Goal: Information Seeking & Learning: Learn about a topic

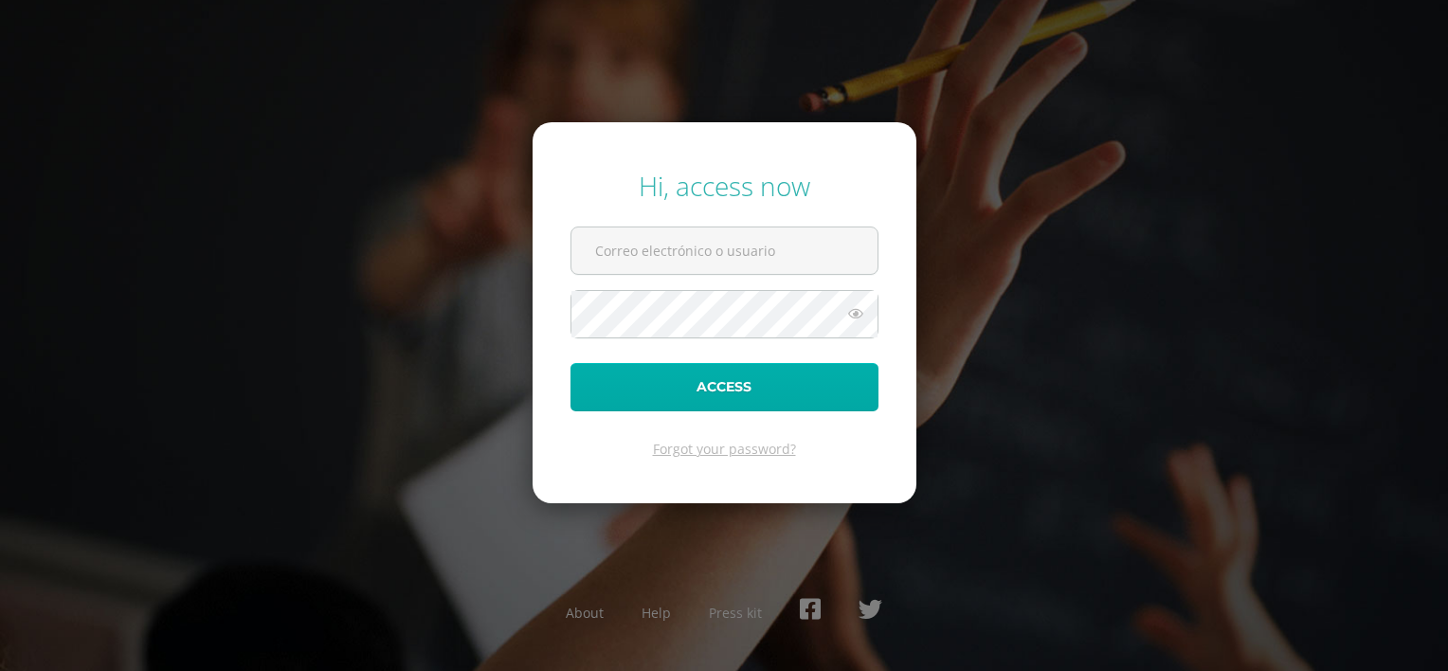
type input "2019081@colegiobelga.edu.gt"
click at [674, 392] on button "Access" at bounding box center [724, 387] width 308 height 48
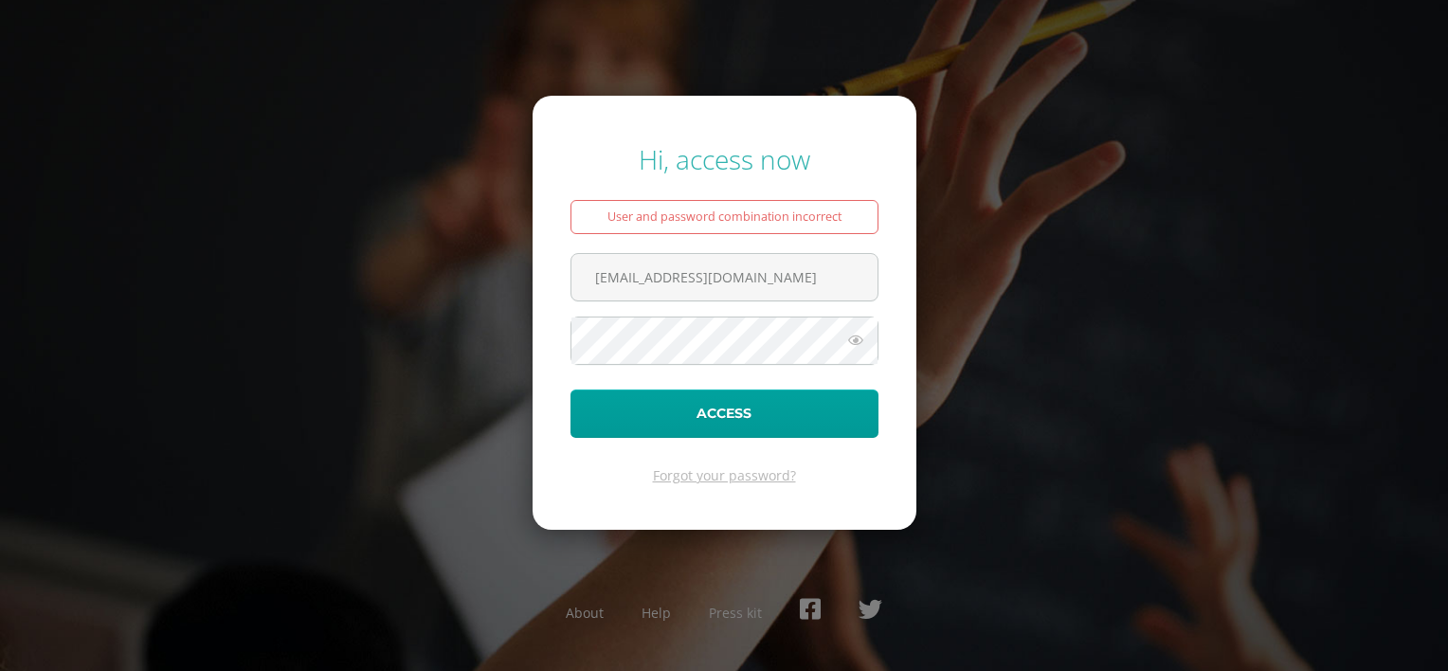
click at [849, 337] on icon at bounding box center [855, 340] width 25 height 23
click at [570, 389] on button "Access" at bounding box center [724, 413] width 308 height 48
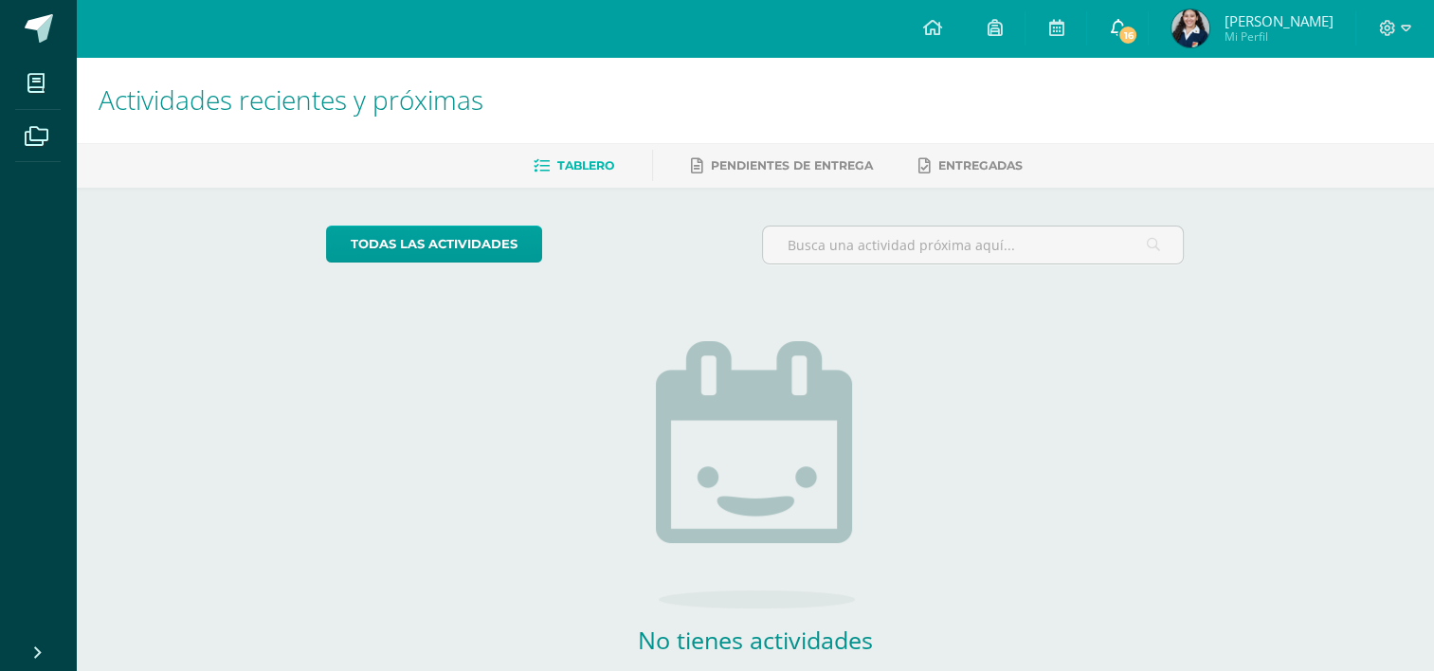
click at [1112, 27] on icon at bounding box center [1117, 27] width 15 height 17
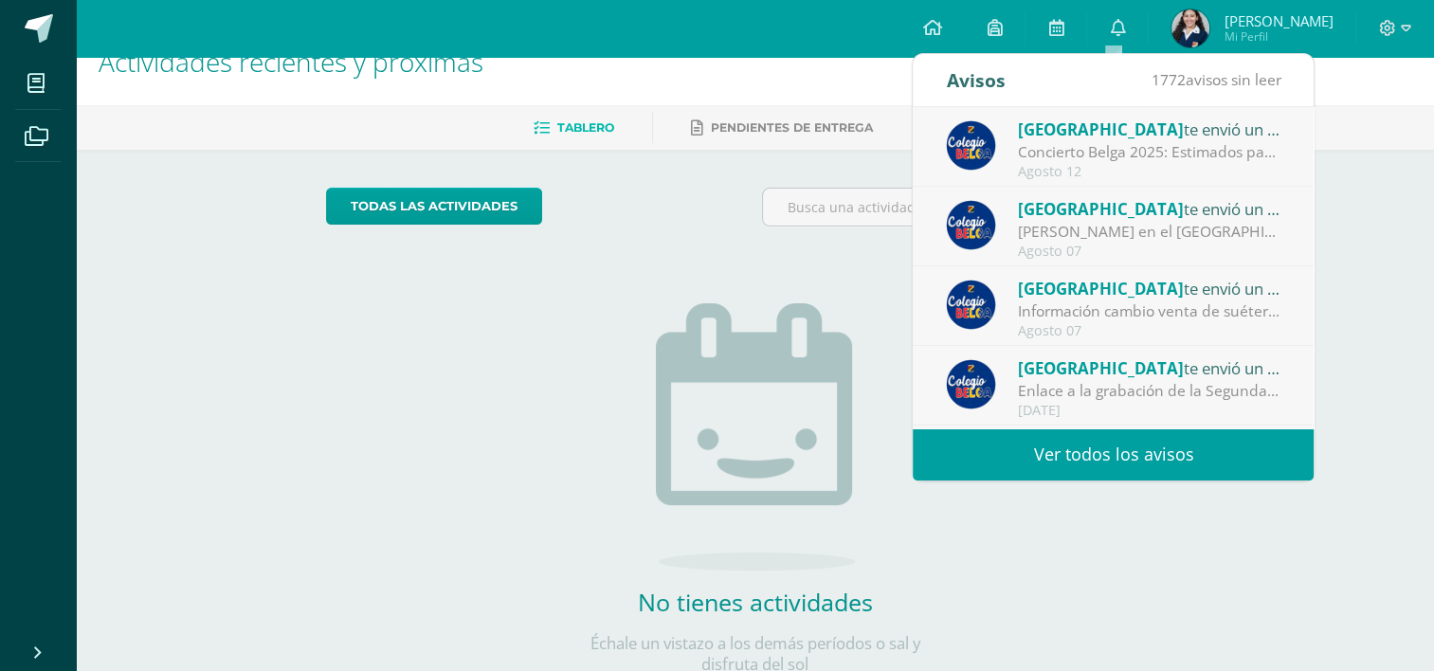
scroll to position [76, 0]
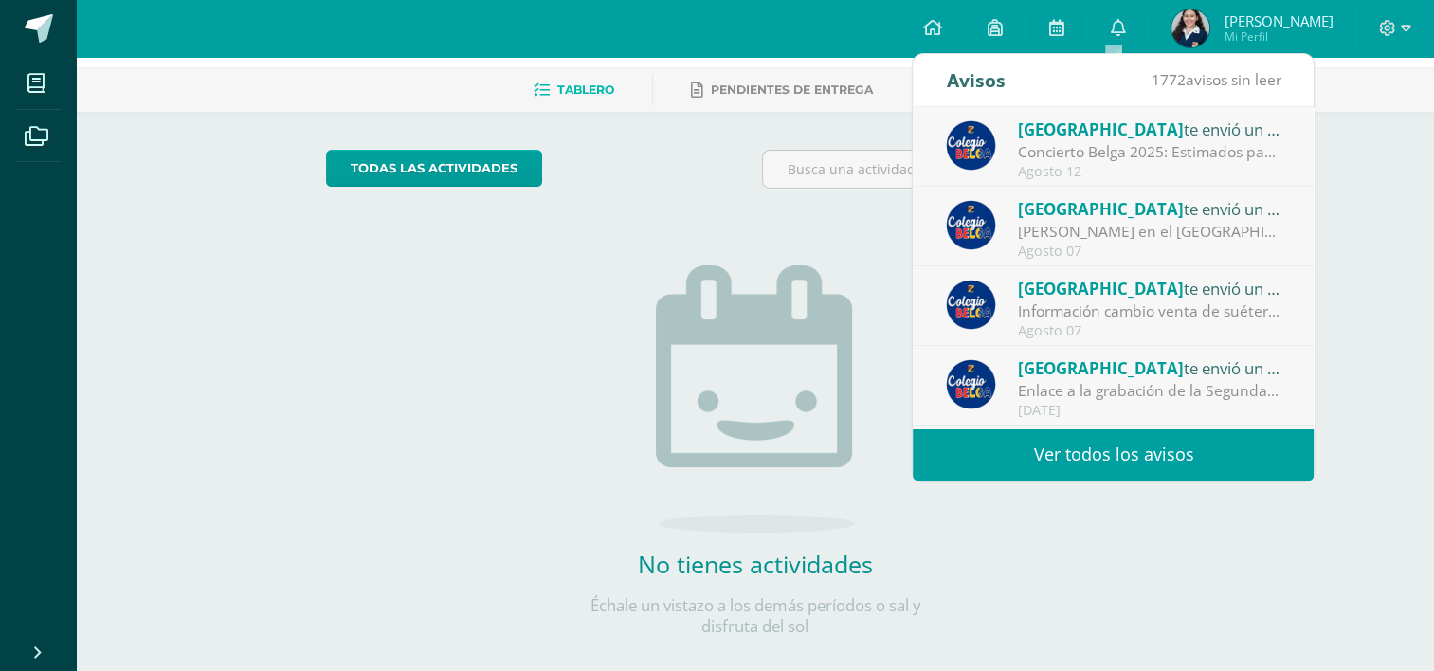
click at [1167, 459] on link "Ver todos los avisos" at bounding box center [1113, 454] width 401 height 52
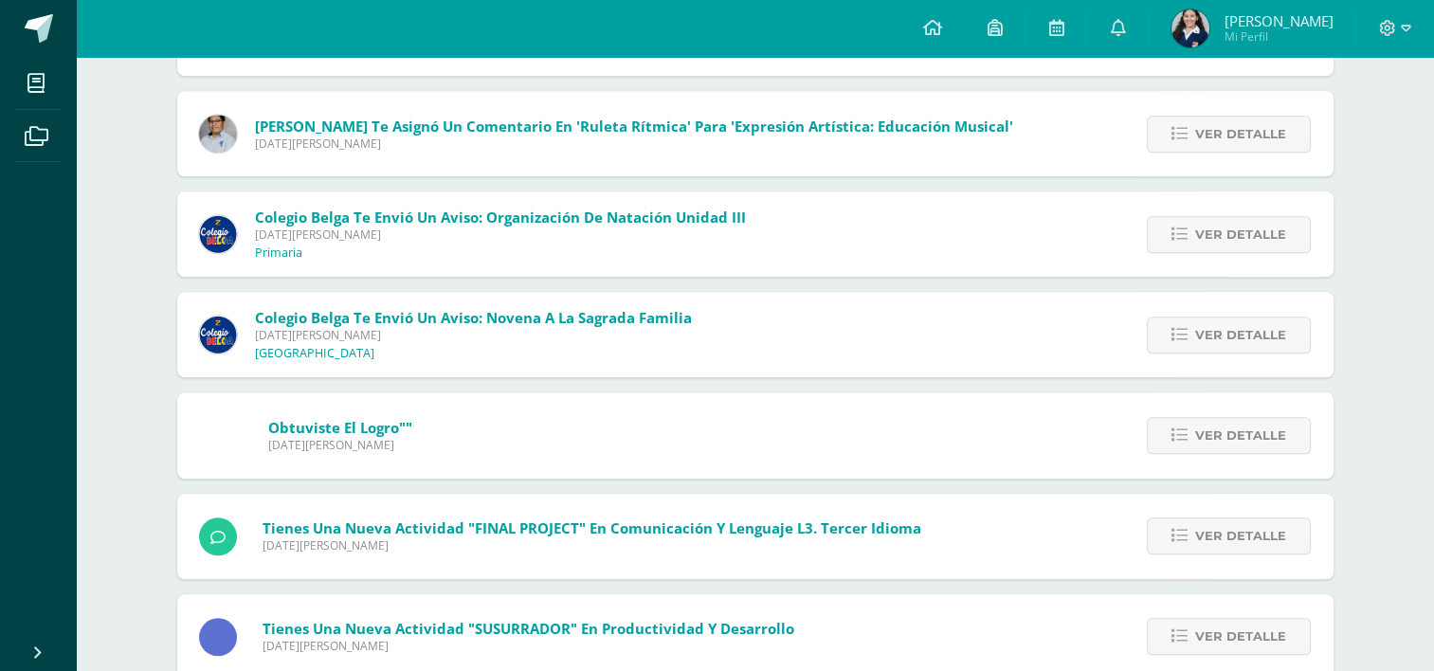
scroll to position [1811, 0]
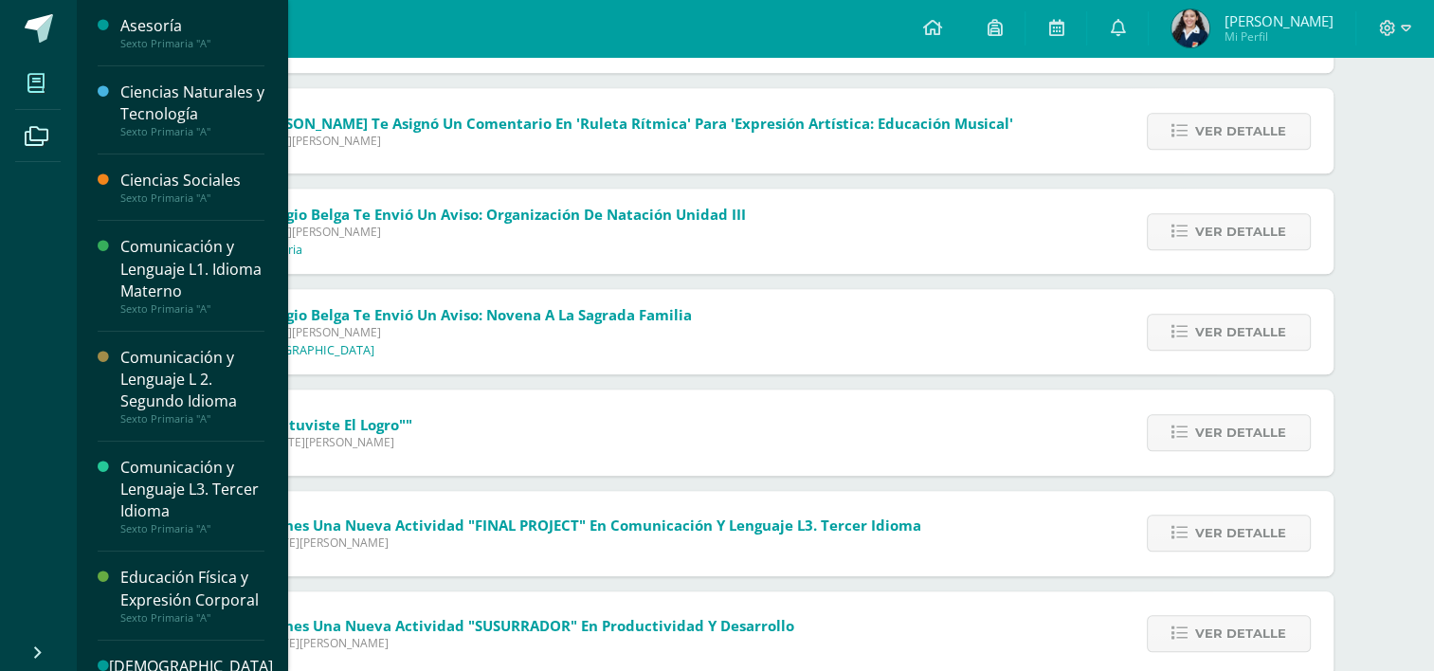
click at [49, 68] on span at bounding box center [36, 83] width 43 height 43
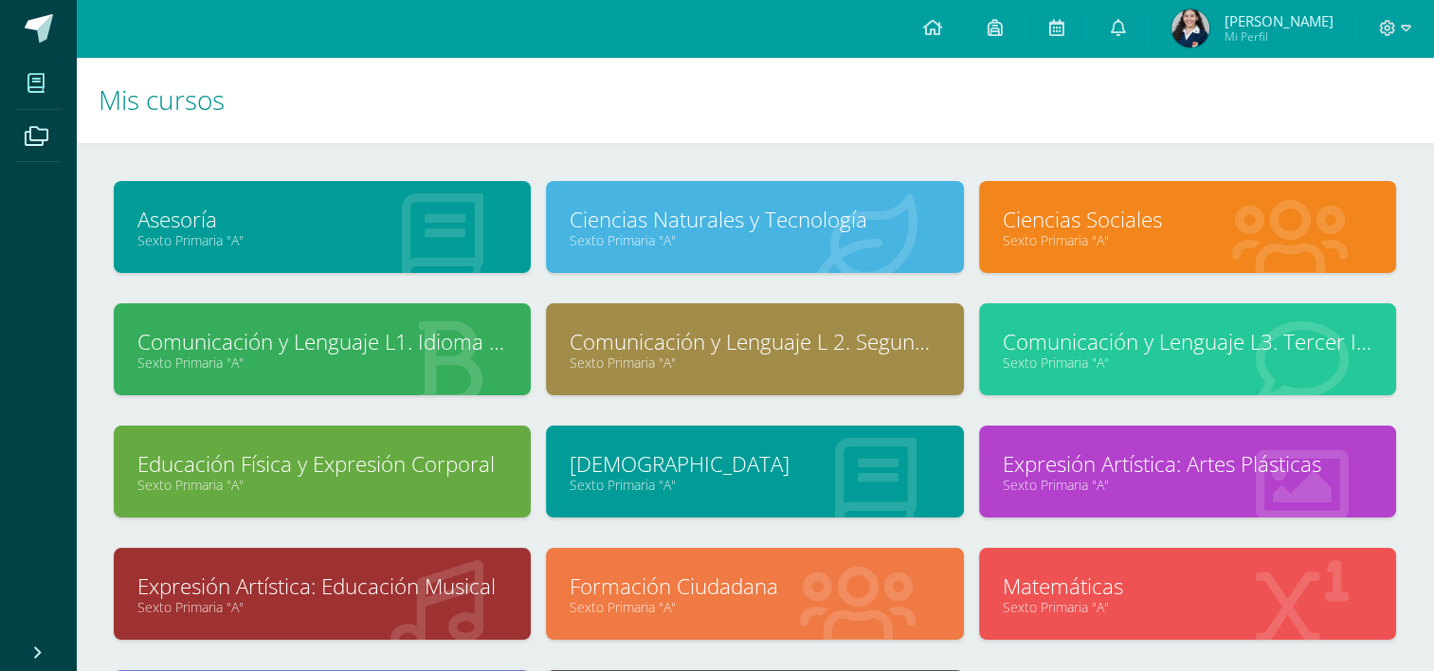
click at [1153, 572] on link "Matemáticas" at bounding box center [1188, 585] width 370 height 29
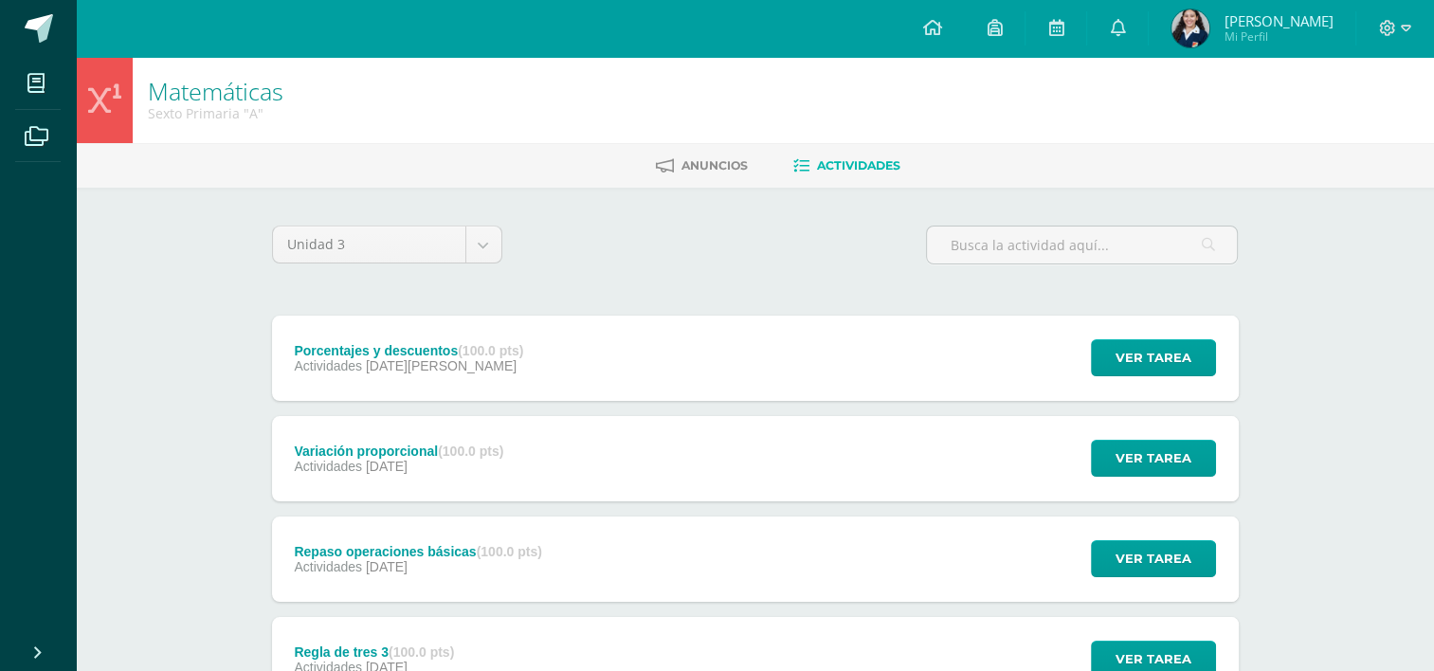
click at [855, 344] on div "Porcentajes y descuentos (100.0 pts) Actividades 04 de Agosto Ver tarea Porcent…" at bounding box center [755, 358] width 967 height 85
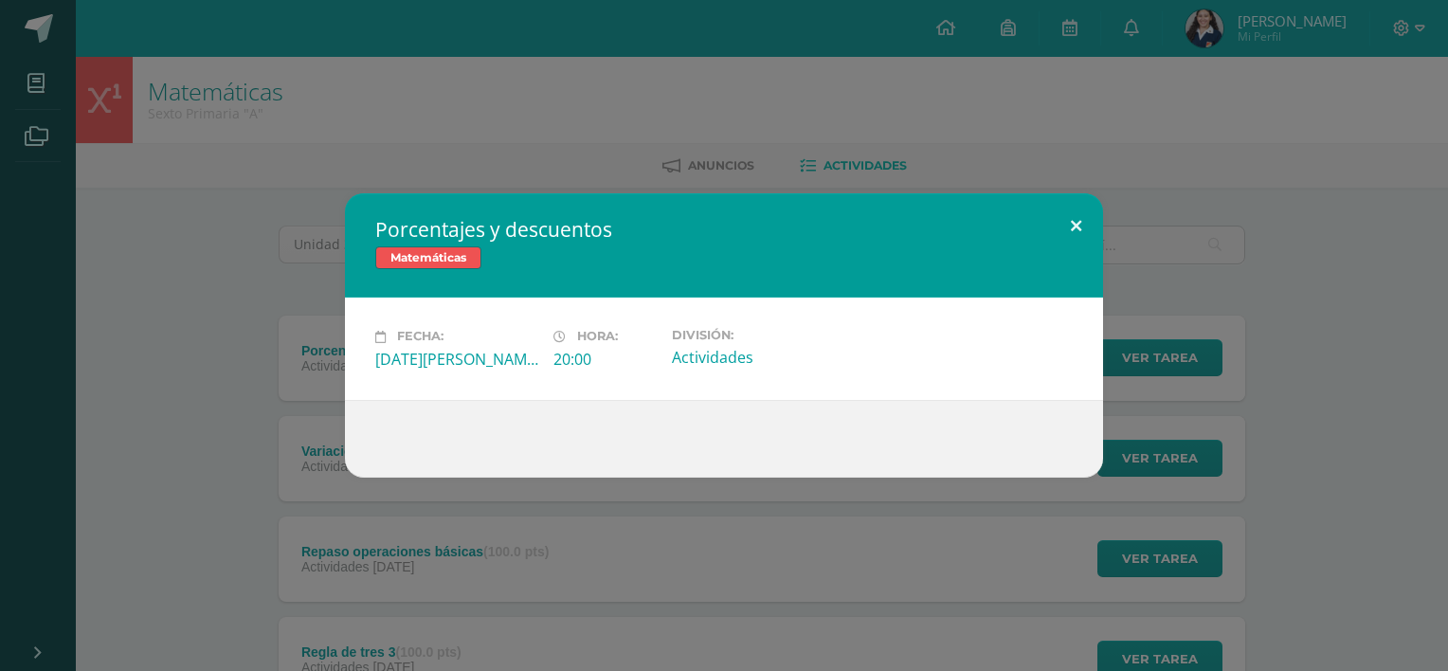
click at [1072, 214] on button at bounding box center [1076, 225] width 54 height 64
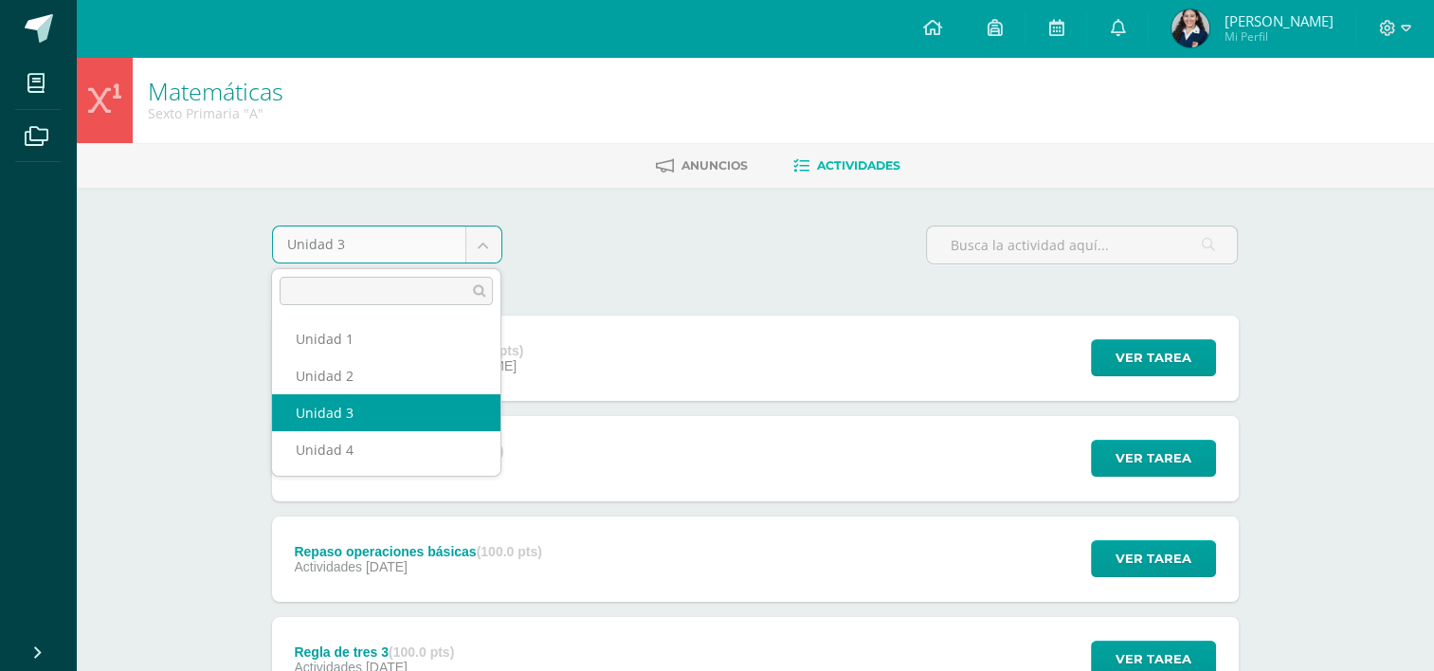
click at [465, 253] on body "Mis cursos Archivos Cerrar panel Asesoría Sexto Primaria "A" Ciencias Naturales…" at bounding box center [717, 665] width 1434 height 1330
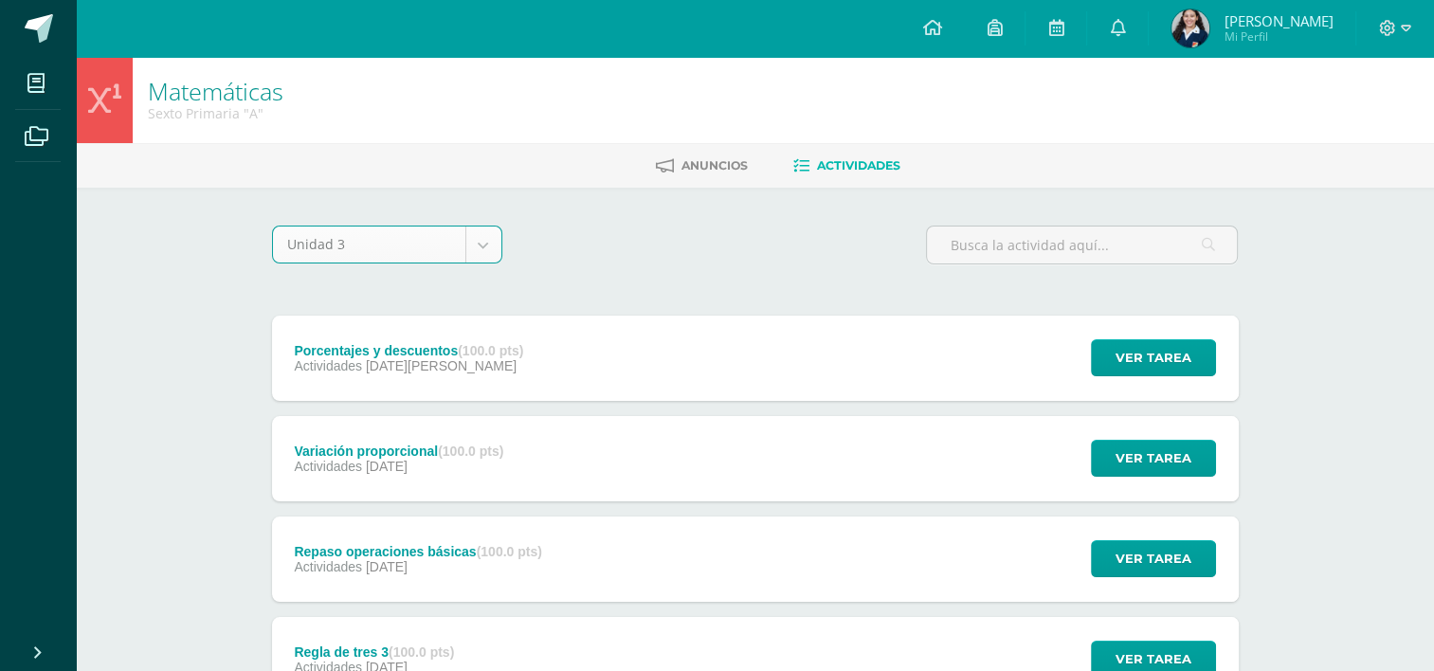
click at [114, 99] on icon at bounding box center [104, 99] width 33 height 33
click at [932, 30] on icon at bounding box center [931, 27] width 19 height 17
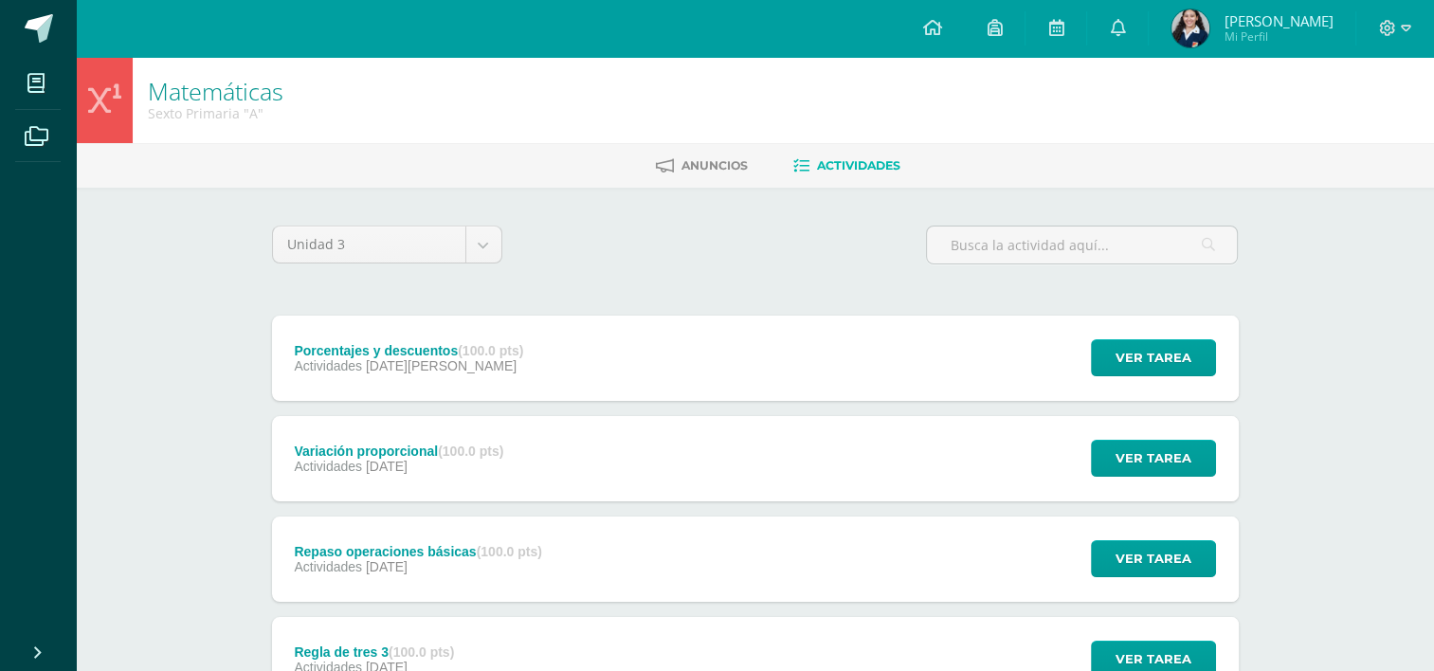
drag, startPoint x: 932, startPoint y: 30, endPoint x: 872, endPoint y: 62, distance: 67.4
click at [872, 62] on body "Mis cursos Archivos Cerrar panel Asesoría Sexto Primaria "A" Ciencias Naturales…" at bounding box center [717, 665] width 1434 height 1330
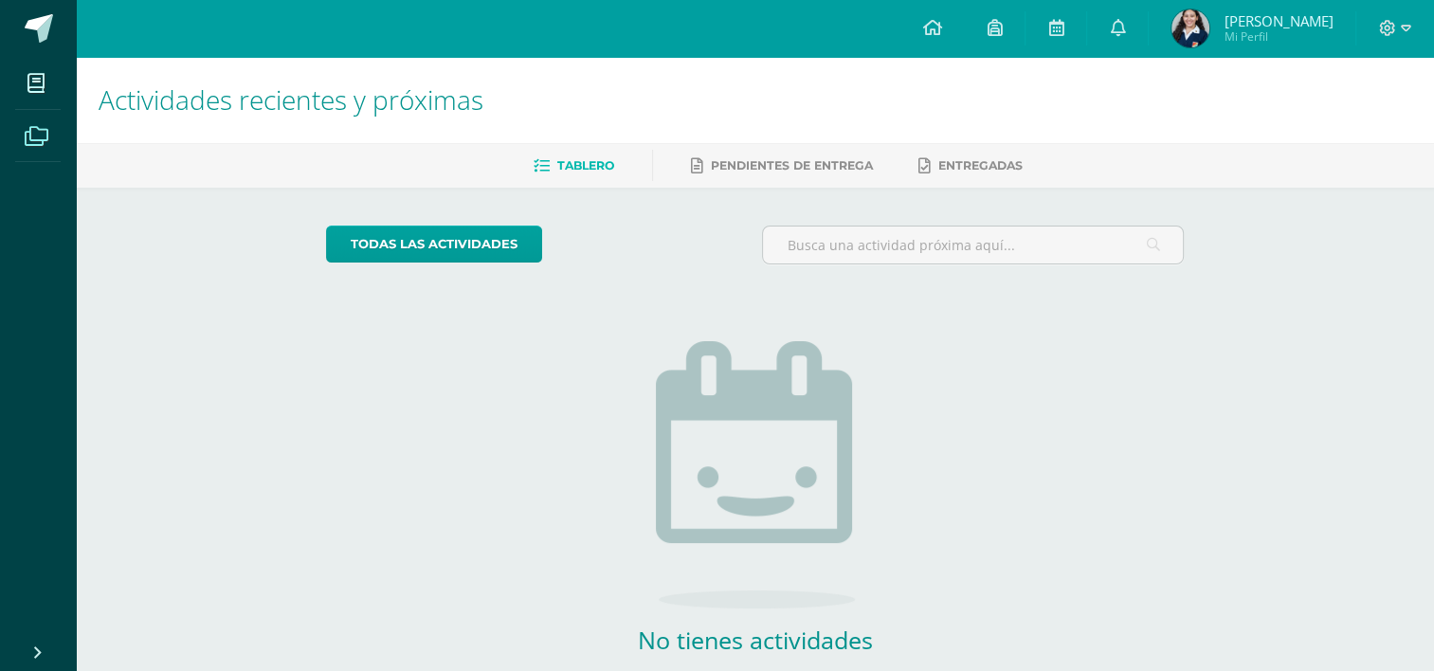
click at [31, 139] on icon at bounding box center [37, 136] width 24 height 19
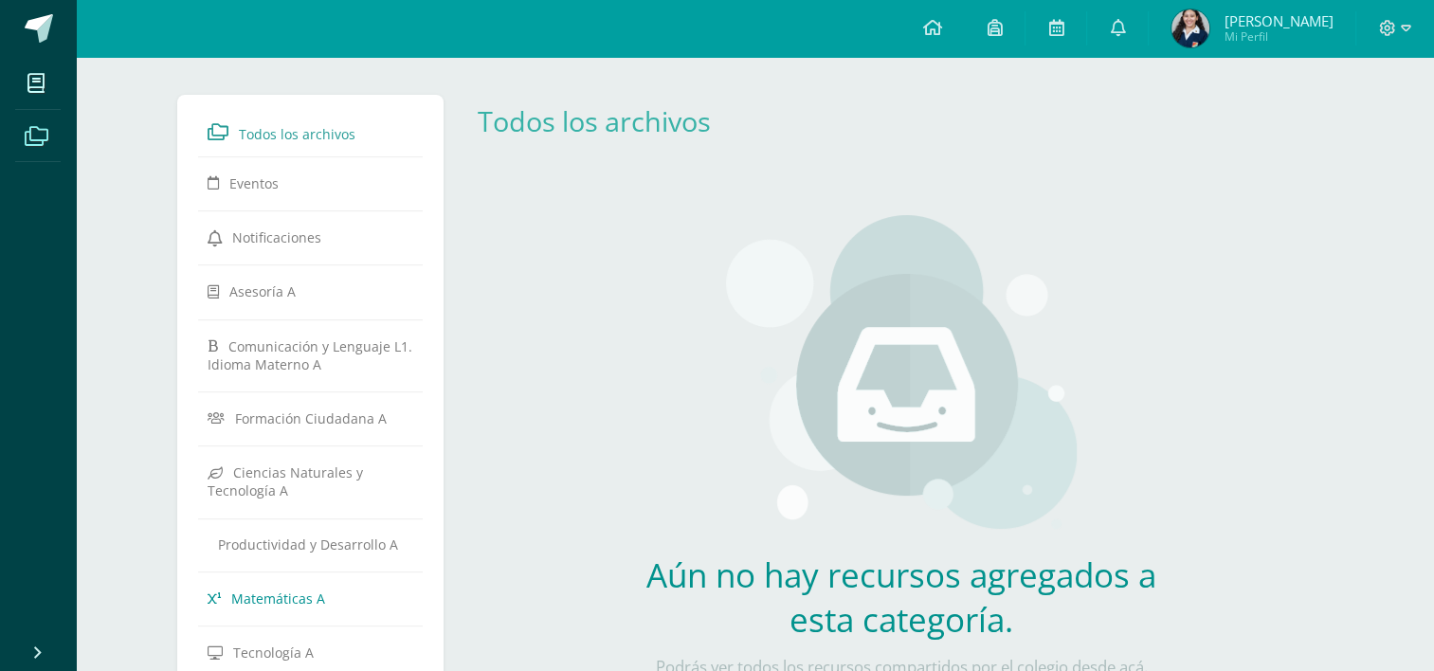
click at [317, 585] on link "Matemáticas A" at bounding box center [311, 598] width 207 height 34
